Goal: Task Accomplishment & Management: Use online tool/utility

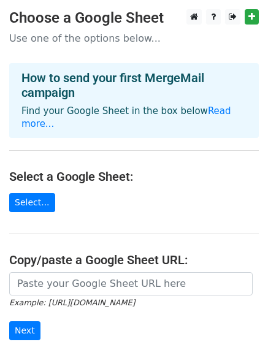
scroll to position [133, 0]
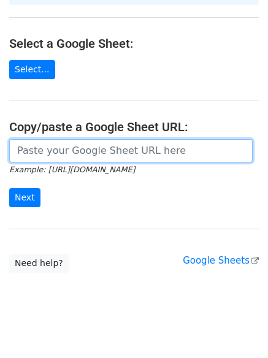
click at [94, 139] on input "url" at bounding box center [130, 150] width 243 height 23
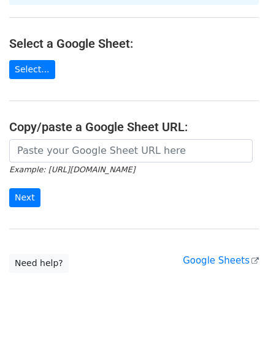
click at [66, 192] on form "Example: https://docs.google.com/spreadsheets/d/abc/edit Next" at bounding box center [133, 173] width 249 height 69
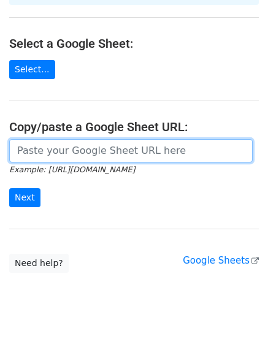
click at [61, 140] on input "url" at bounding box center [130, 150] width 243 height 23
paste input "https://docs.google.com/spreadsheets/d/1TlIIxWb-KNc0-ILvaDzIOtApldq0RjhE/edit?r…"
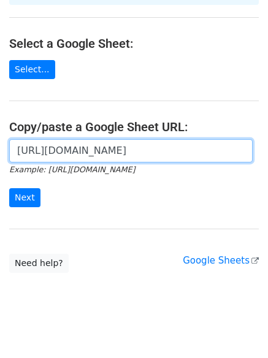
scroll to position [0, 172]
type input "https://docs.google.com/spreadsheets/d/1TlIIxWb-KNc0-ILvaDzIOtApldq0RjhE/edit?r…"
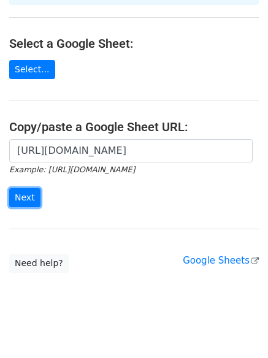
click at [24, 188] on input "Next" at bounding box center [24, 197] width 31 height 19
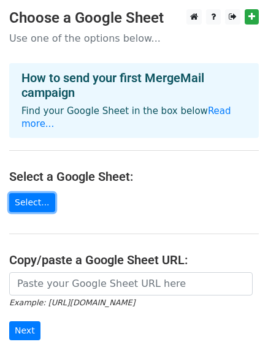
click at [31, 193] on link "Select..." at bounding box center [32, 202] width 46 height 19
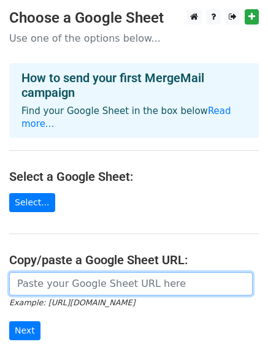
click at [32, 276] on input "url" at bounding box center [130, 283] width 243 height 23
paste input "[URL][DOMAIN_NAME]"
type input "[URL][DOMAIN_NAME]"
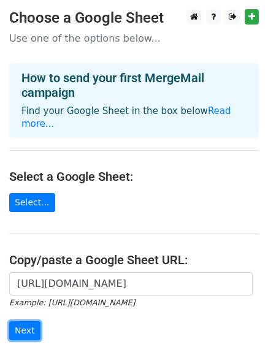
scroll to position [0, 0]
click at [23, 321] on input "Next" at bounding box center [24, 330] width 31 height 19
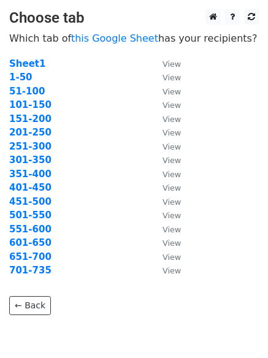
click at [21, 75] on strong "1-50" at bounding box center [20, 77] width 23 height 11
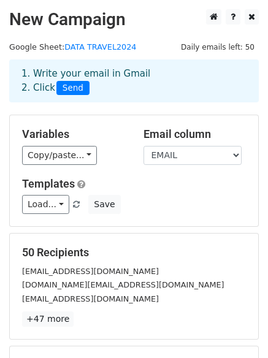
scroll to position [61, 0]
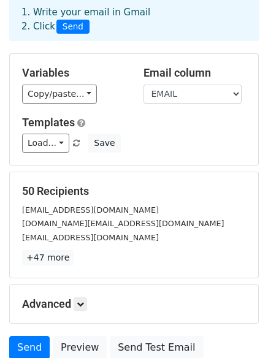
click at [50, 189] on h5 "50 Recipients" at bounding box center [134, 190] width 224 height 13
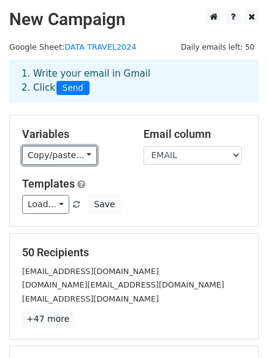
click at [81, 159] on link "Copy/paste..." at bounding box center [59, 155] width 75 height 19
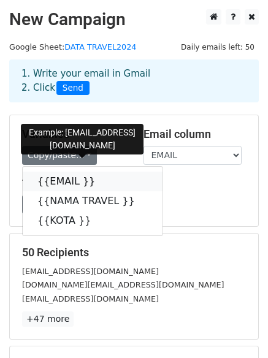
click at [67, 178] on link "{{EMAIL }}" at bounding box center [93, 182] width 140 height 20
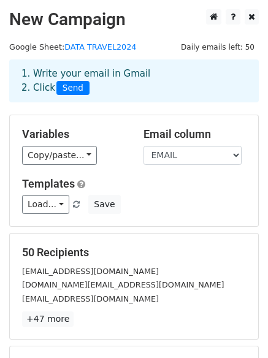
click at [195, 213] on div "Load... No templates saved Save" at bounding box center [134, 204] width 242 height 19
click at [77, 42] on link "DATA TRAVEL2024" at bounding box center [100, 46] width 72 height 9
click at [59, 156] on link "Copy/paste..." at bounding box center [59, 155] width 75 height 19
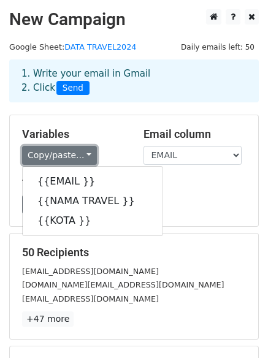
click at [59, 156] on link "Copy/paste..." at bounding box center [59, 155] width 75 height 19
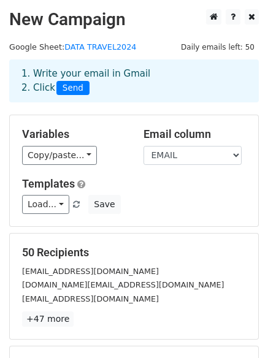
click at [59, 267] on small "ALHIDAYAH.WISATA@GMAIL.COM" at bounding box center [90, 271] width 137 height 9
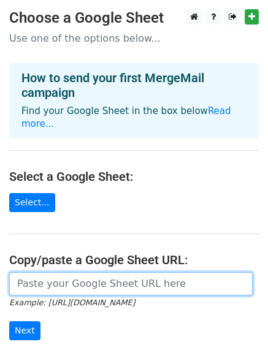
click at [40, 279] on input "url" at bounding box center [130, 283] width 243 height 23
type input "https://docs.google.com/spreadsheets/d/1TlIIxWb-KNc0-ILvaDzIOtApldq0RjhE/edit?r…"
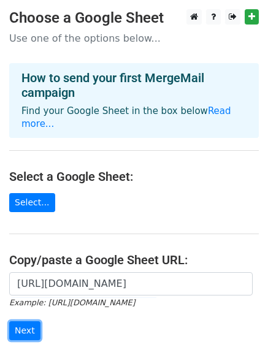
click at [23, 321] on input "Next" at bounding box center [24, 330] width 31 height 19
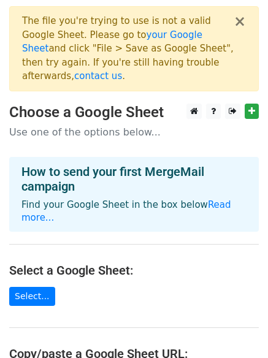
scroll to position [61, 0]
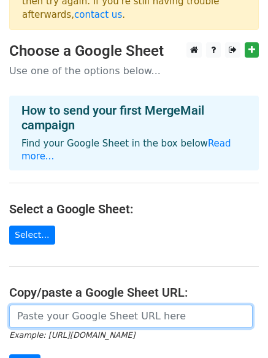
click at [39, 305] on input "url" at bounding box center [130, 316] width 243 height 23
type input "https://docs.google.com/spreadsheets/d/1wxKP6DydIz6WMw3JlQNyjcakPRcFVADQSf9XiTb…"
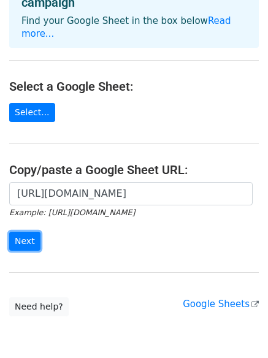
click at [26, 232] on input "Next" at bounding box center [24, 241] width 31 height 19
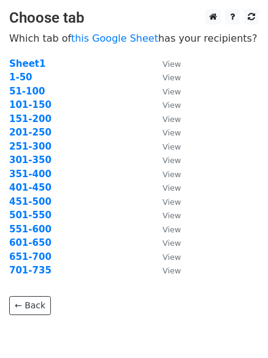
click at [31, 270] on strong "701-735" at bounding box center [30, 270] width 42 height 11
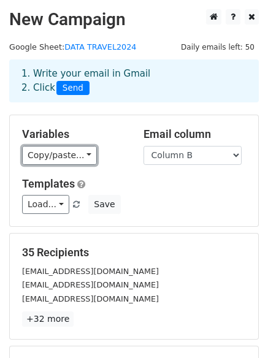
click at [54, 164] on link "Copy/paste..." at bounding box center [59, 155] width 75 height 19
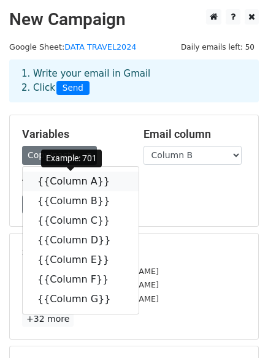
click at [56, 179] on link "{{Column A}}" at bounding box center [81, 182] width 116 height 20
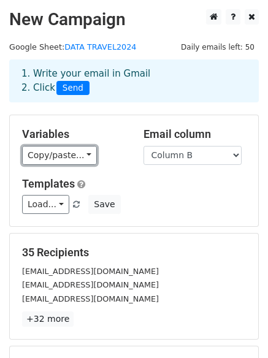
click at [35, 161] on link "Copy/paste..." at bounding box center [59, 155] width 75 height 19
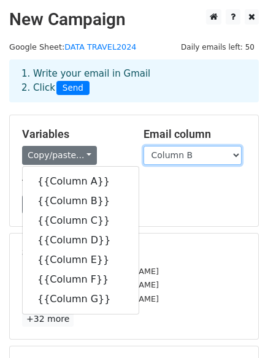
click at [155, 153] on select "Column A Column B Column C Column D Column E Column F Column G" at bounding box center [192, 155] width 98 height 19
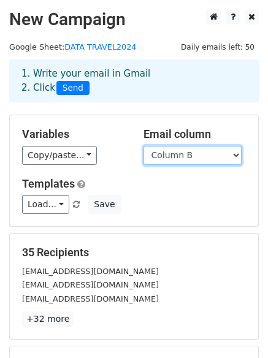
click at [155, 153] on select "Column A Column B Column C Column D Column E Column F Column G" at bounding box center [192, 155] width 98 height 19
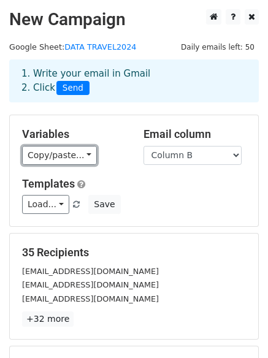
click at [81, 152] on link "Copy/paste..." at bounding box center [59, 155] width 75 height 19
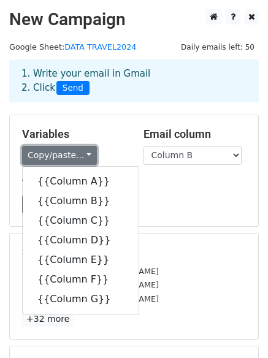
click at [81, 151] on link "Copy/paste..." at bounding box center [59, 155] width 75 height 19
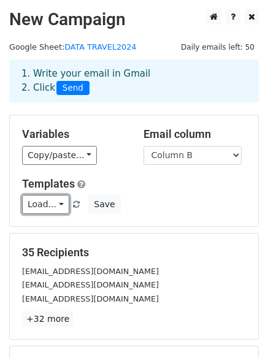
click at [56, 202] on link "Load..." at bounding box center [45, 204] width 47 height 19
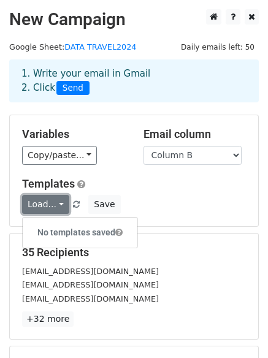
click at [56, 202] on link "Load..." at bounding box center [45, 204] width 47 height 19
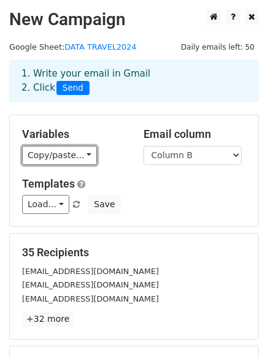
click at [40, 159] on link "Copy/paste..." at bounding box center [59, 155] width 75 height 19
